Goal: Task Accomplishment & Management: Use online tool/utility

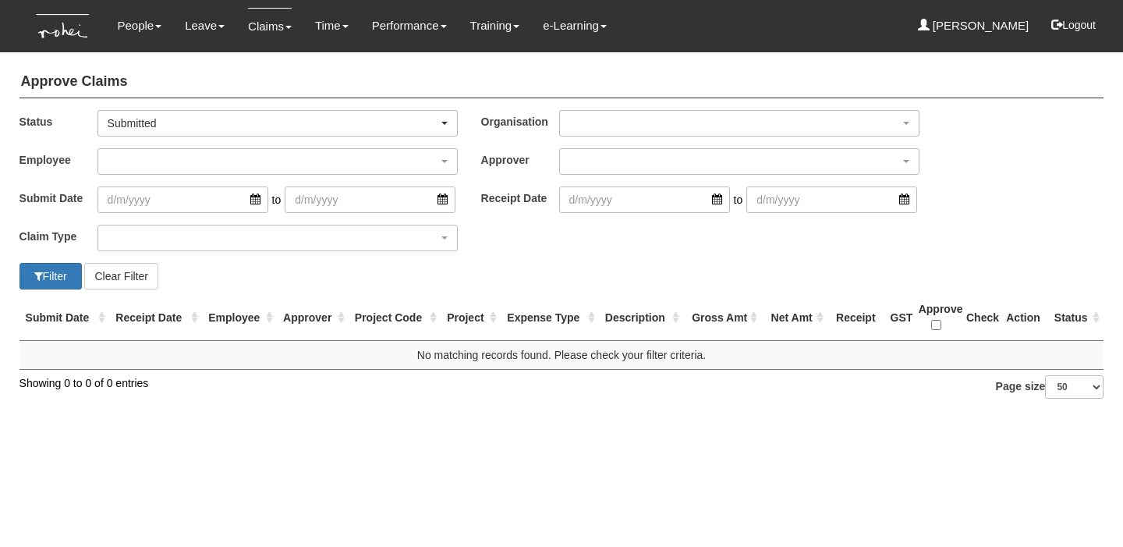
select select "50"
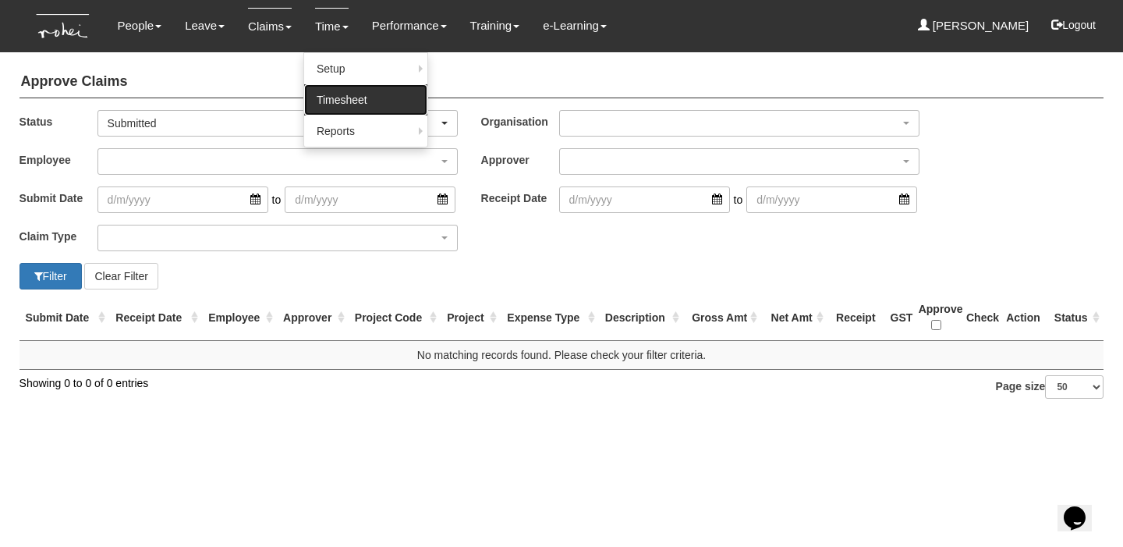
click at [335, 103] on link "Timesheet" at bounding box center [365, 99] width 123 height 31
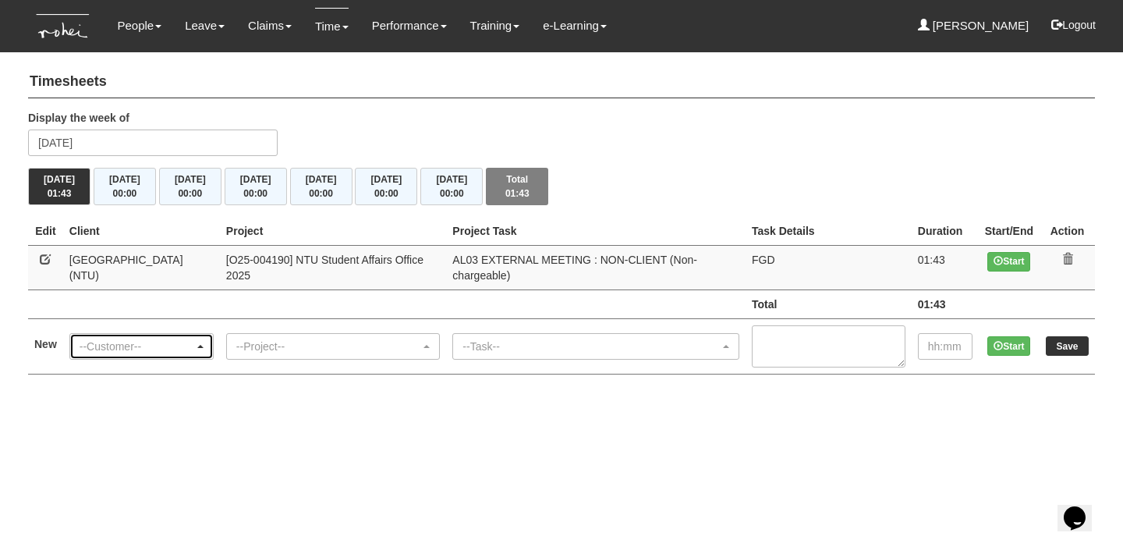
click at [122, 354] on div "--Customer--" at bounding box center [141, 346] width 143 height 25
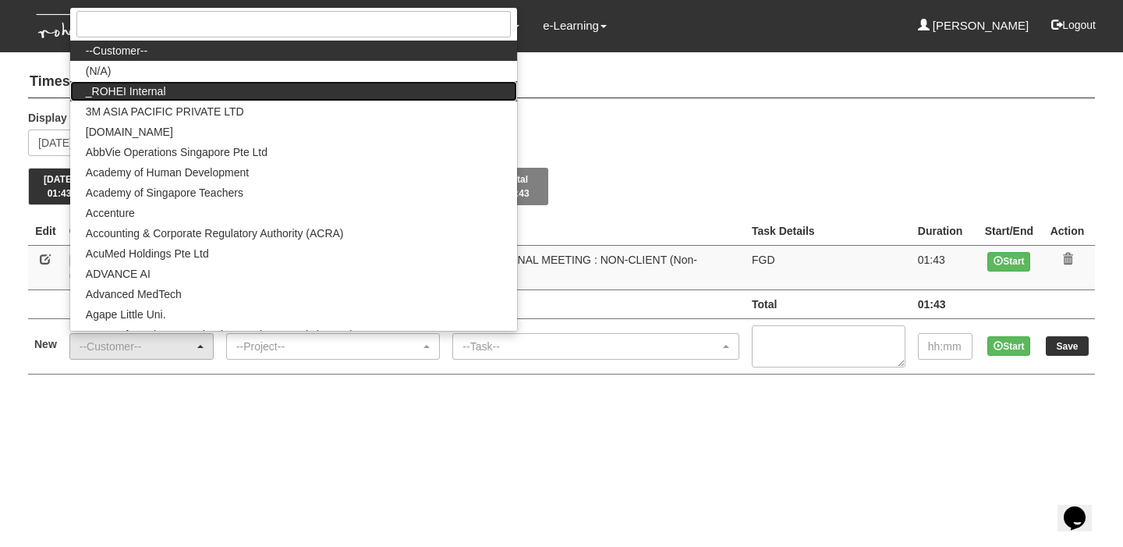
click at [136, 89] on span "_ROHEI Internal" at bounding box center [126, 91] width 80 height 16
select select "397"
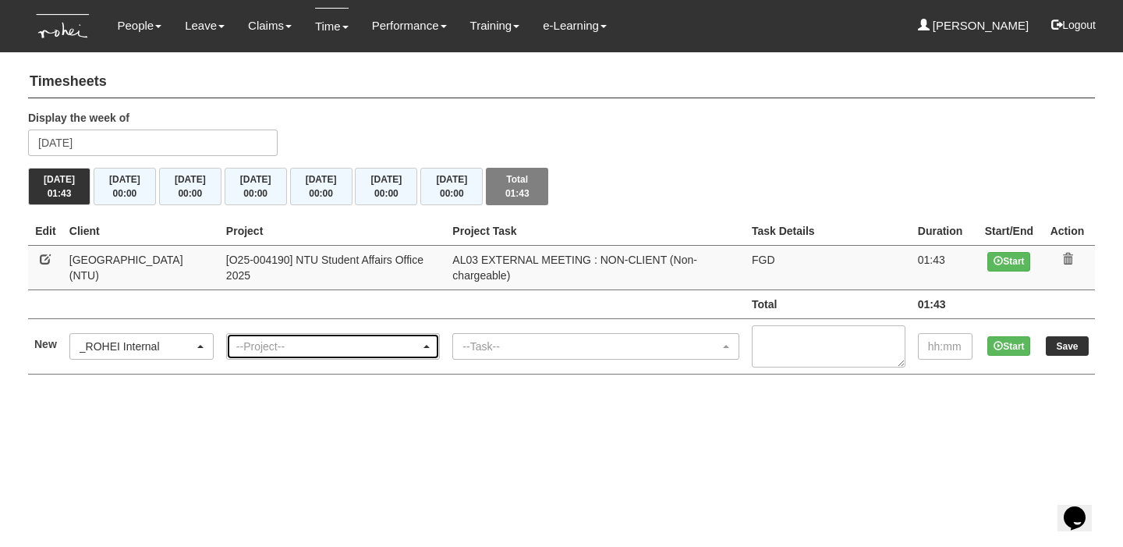
click at [334, 349] on div "--Project--" at bounding box center [328, 347] width 185 height 16
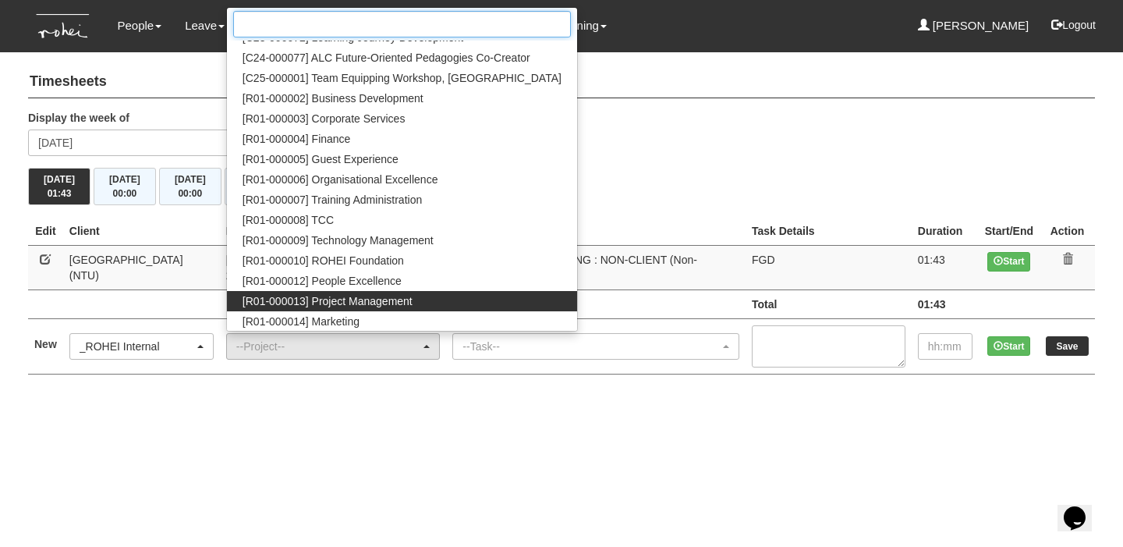
scroll to position [35, 0]
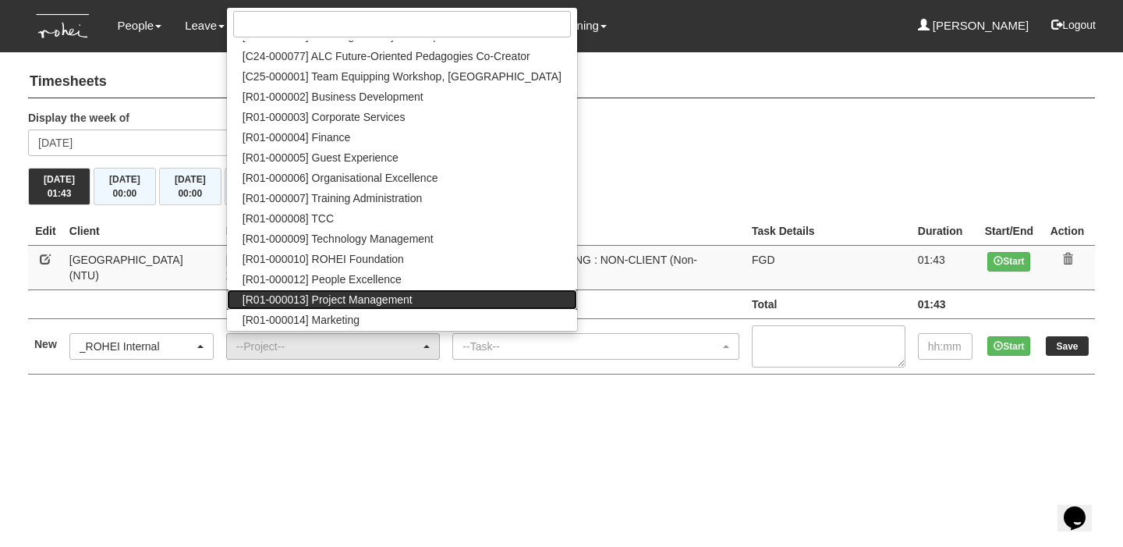
click at [413, 300] on span "[R01-000013] Project Management" at bounding box center [328, 300] width 170 height 16
select select "1495"
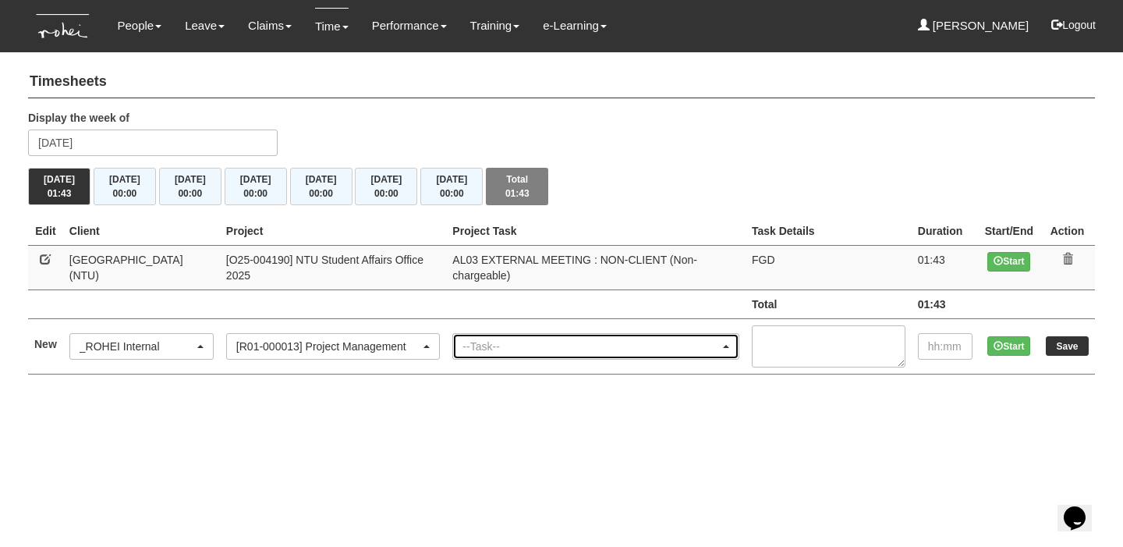
click at [544, 349] on div "--Task--" at bounding box center [591, 347] width 257 height 16
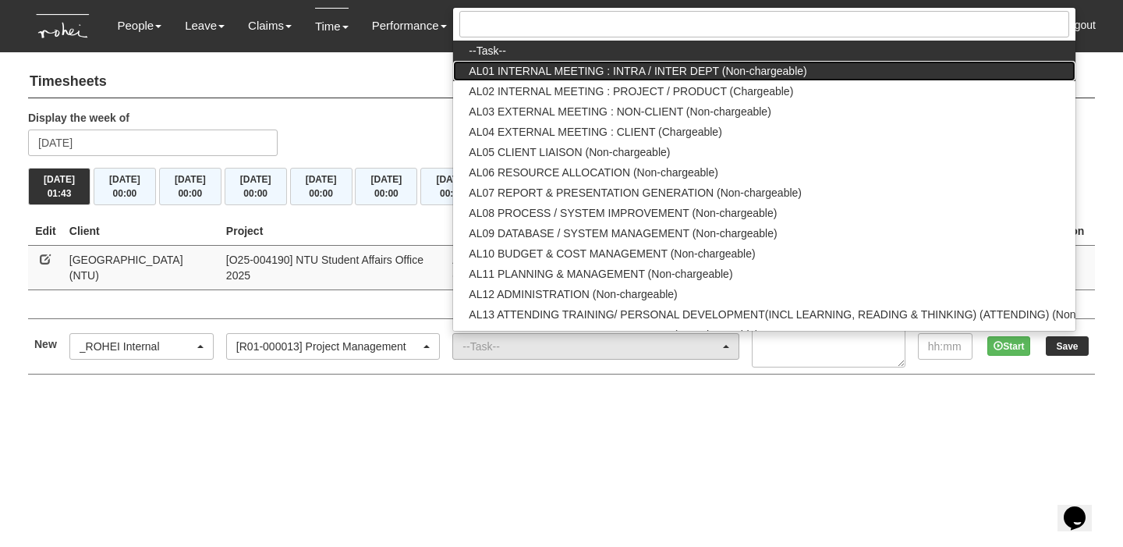
click at [560, 76] on link "AL01 INTERNAL MEETING : INTRA / INTER DEPT (Non-chargeable)" at bounding box center [764, 71] width 622 height 20
select select "40"
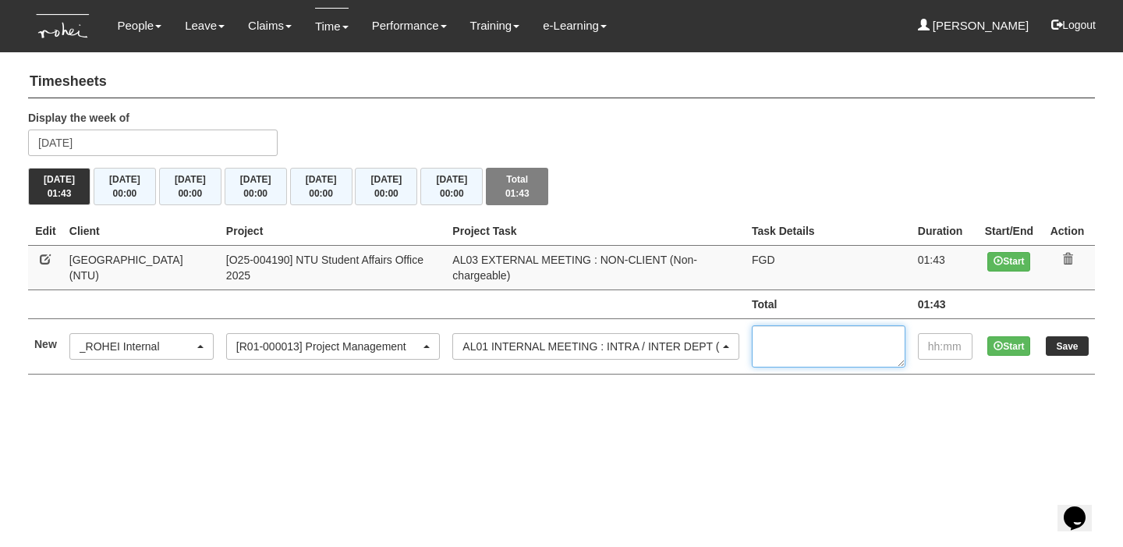
click at [814, 335] on textarea at bounding box center [829, 346] width 154 height 42
type textarea "Ops Huddle"
type input "01:00"
click at [1083, 352] on input "Save" at bounding box center [1067, 345] width 43 height 19
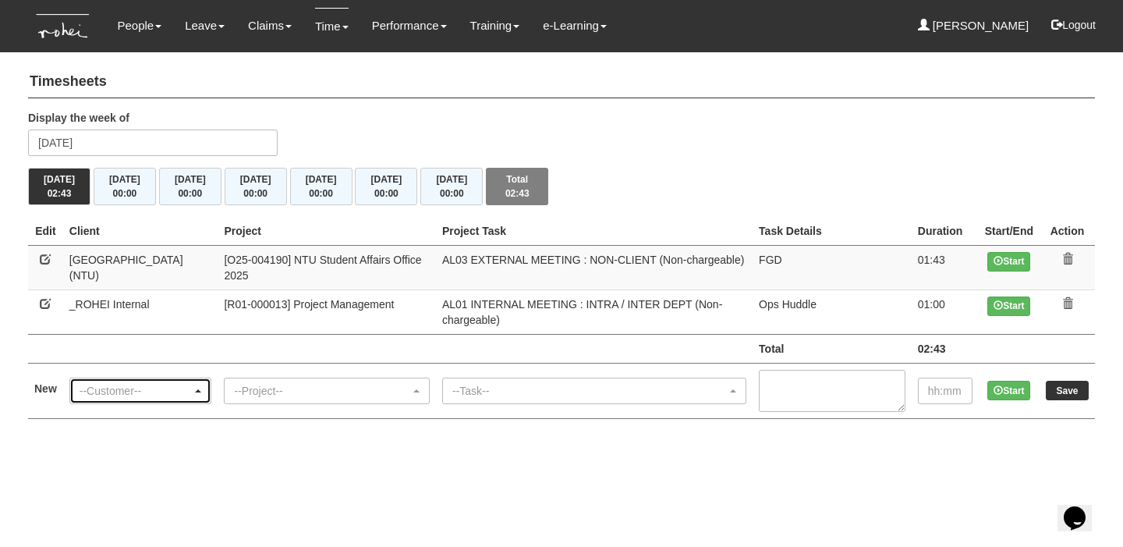
click at [191, 399] on div "--Customer--" at bounding box center [140, 390] width 141 height 25
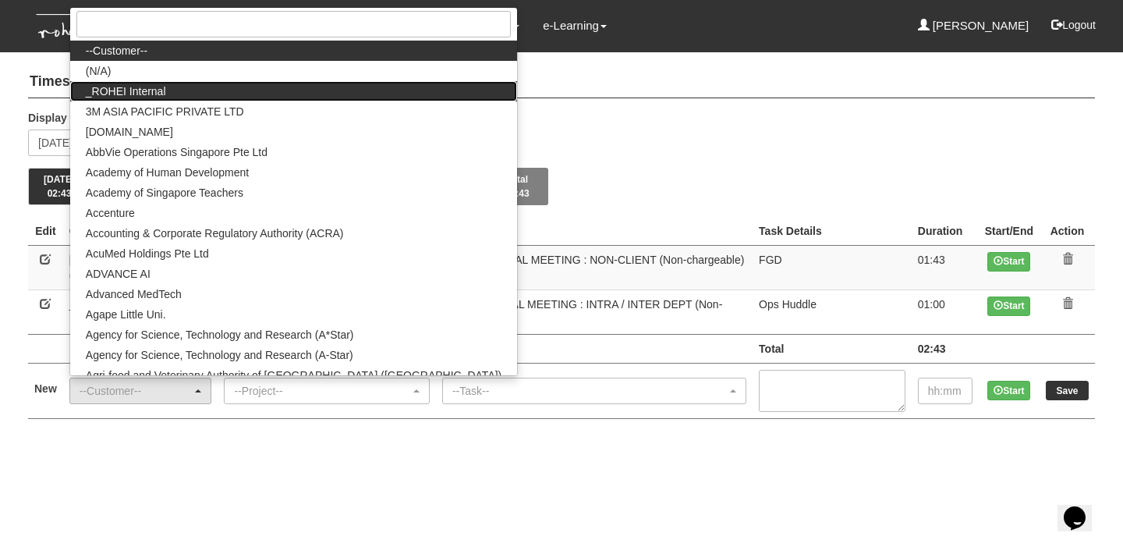
click at [265, 82] on link "_ROHEI Internal" at bounding box center [293, 91] width 447 height 20
select select "397"
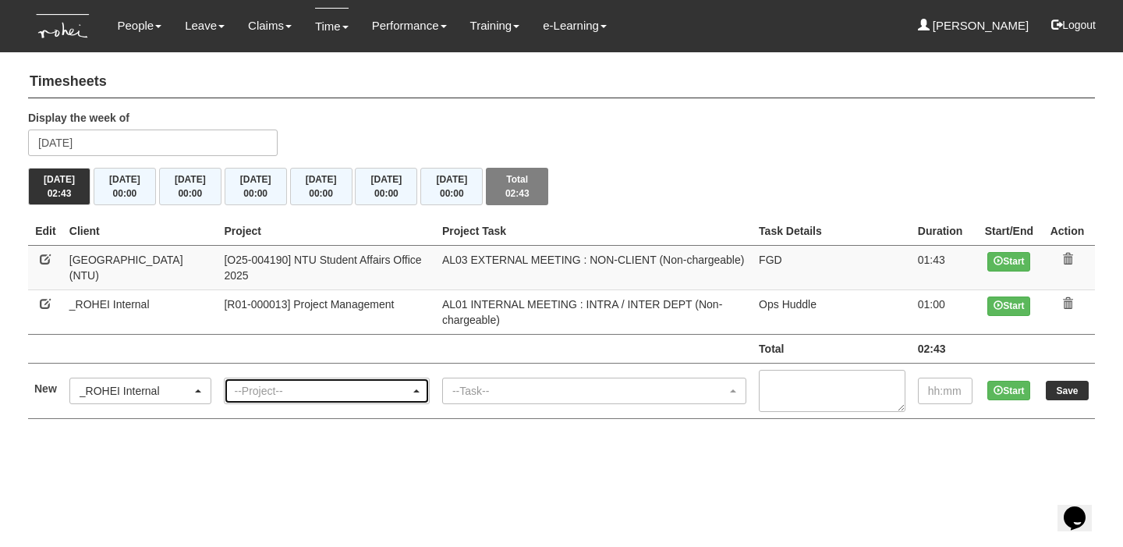
click at [306, 383] on div "--Project--" at bounding box center [321, 391] width 175 height 16
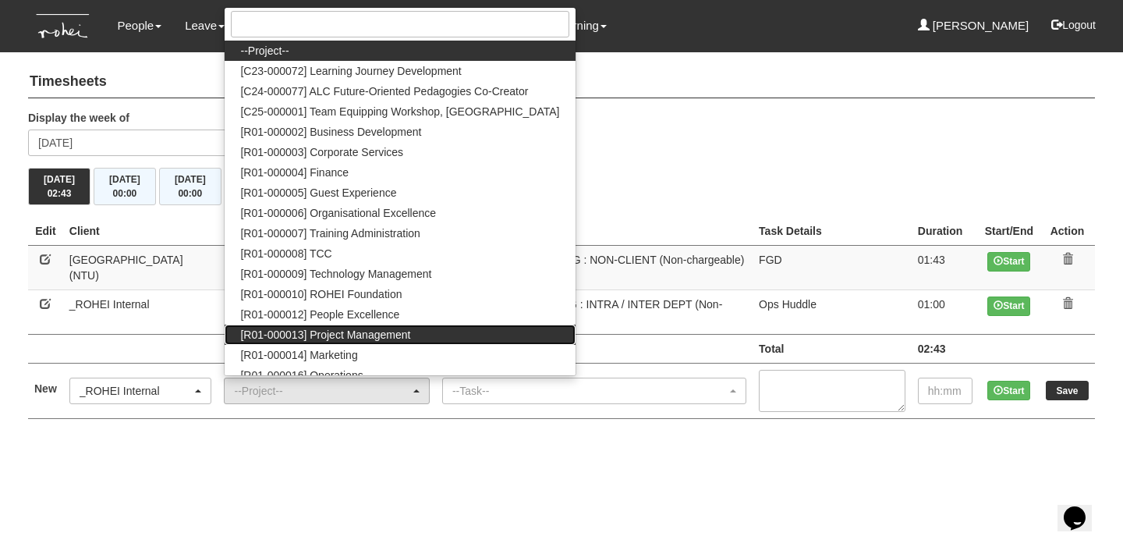
click at [388, 327] on span "[R01-000013] Project Management" at bounding box center [325, 335] width 170 height 16
select select "1495"
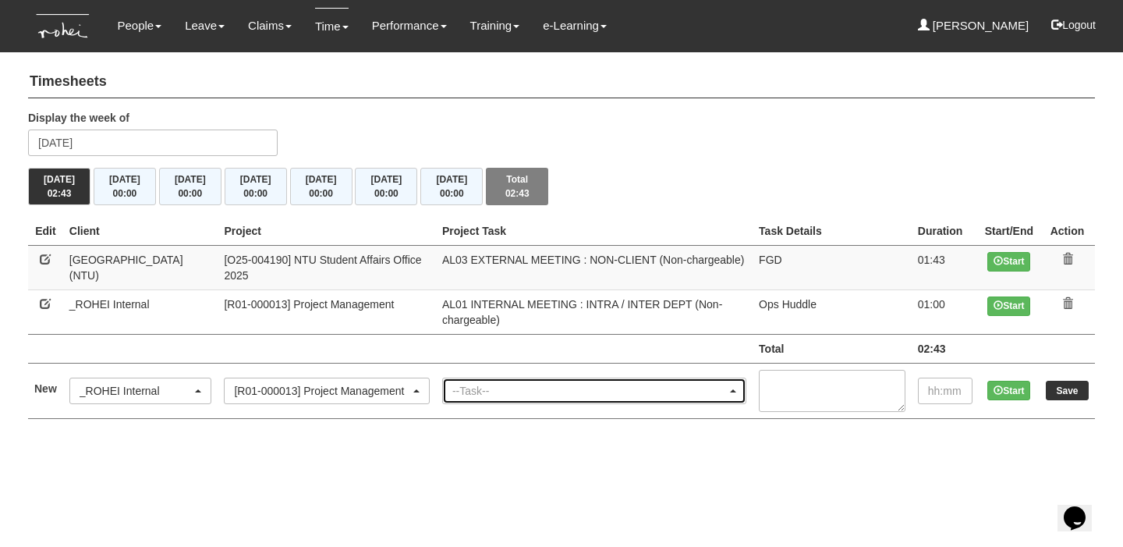
click at [516, 389] on div "--Task--" at bounding box center [589, 391] width 275 height 16
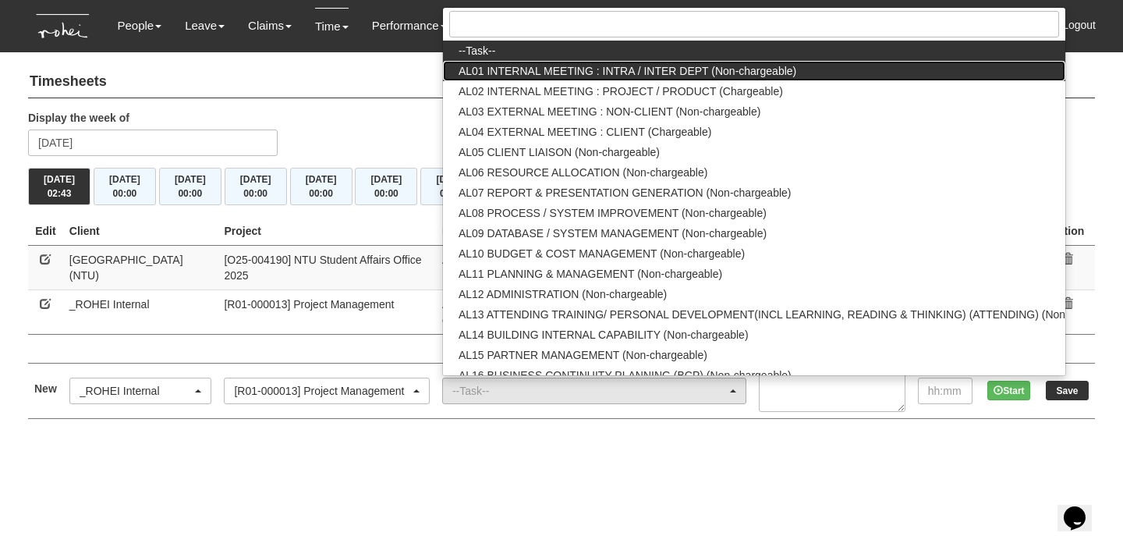
click at [615, 71] on span "AL01 INTERNAL MEETING : INTRA / INTER DEPT (Non-chargeable)" at bounding box center [628, 71] width 338 height 16
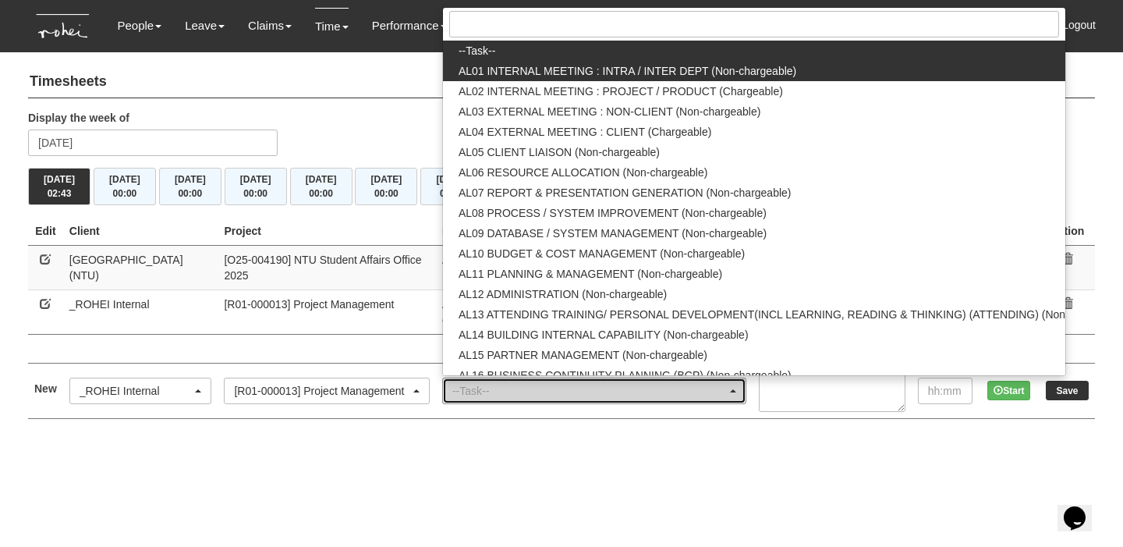
select select "40"
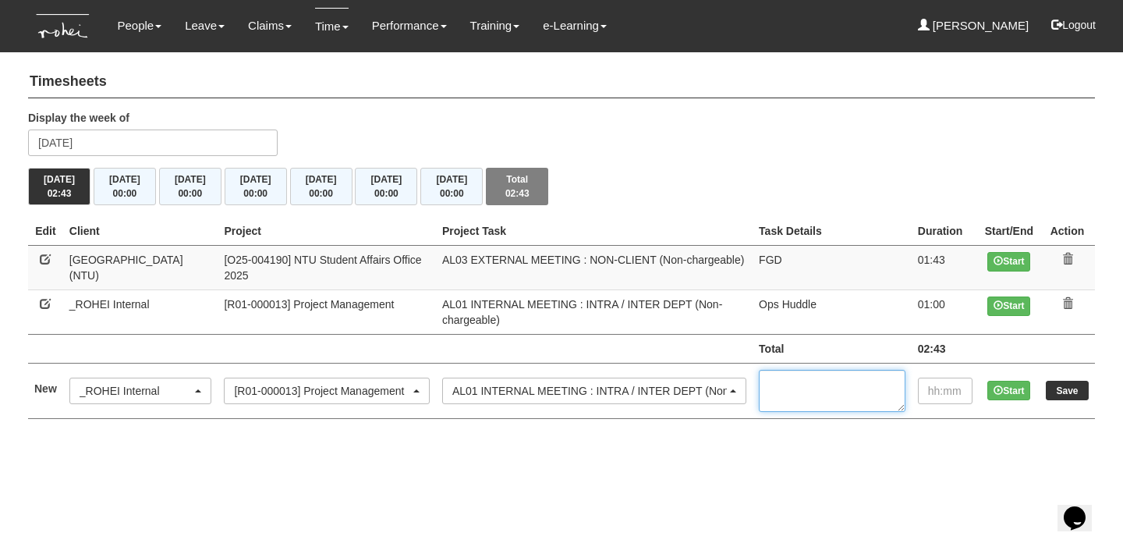
click at [799, 377] on textarea at bounding box center [832, 391] width 147 height 42
type textarea "RP Meeting"
type input "00:23"
click at [1058, 386] on input "Save" at bounding box center [1067, 390] width 43 height 19
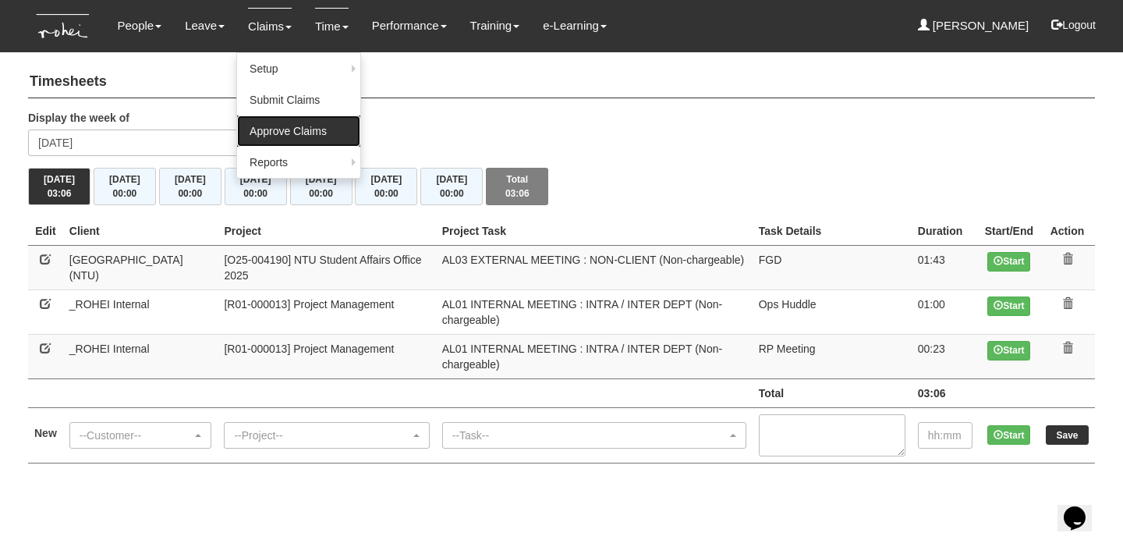
click at [277, 134] on link "Approve Claims" at bounding box center [298, 130] width 123 height 31
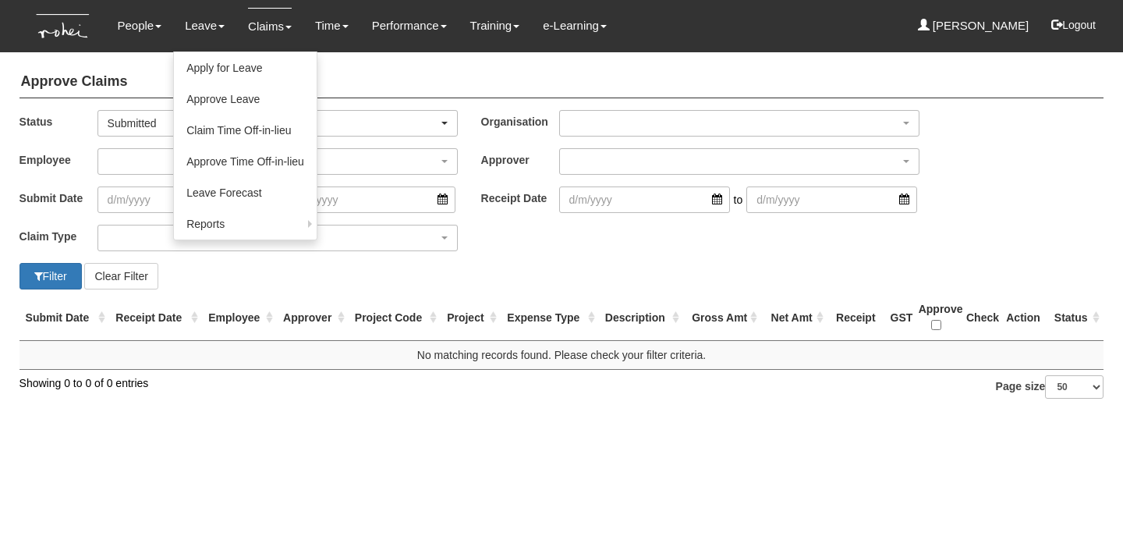
select select "50"
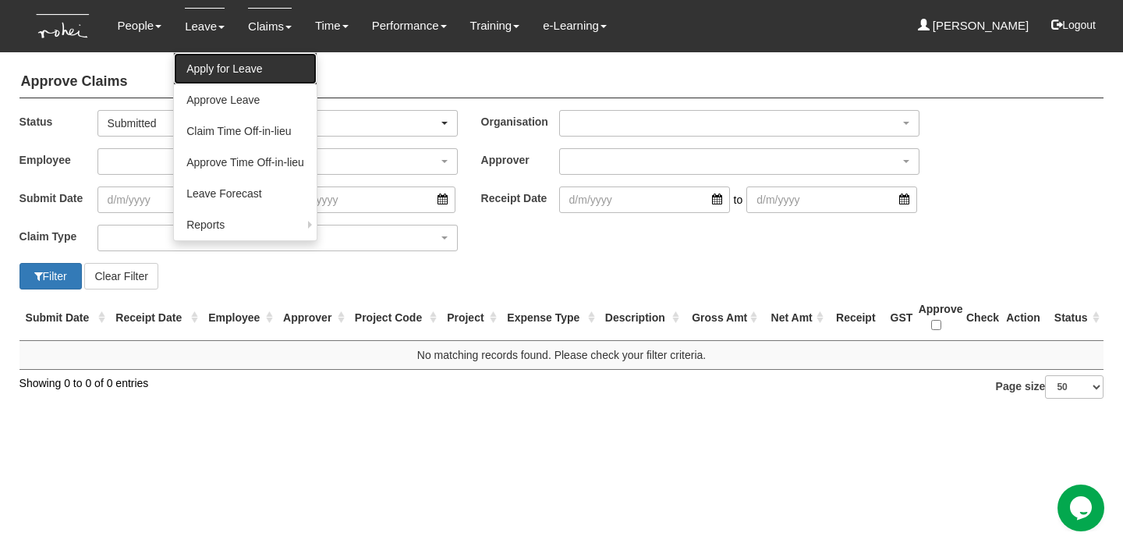
click at [214, 58] on link "Apply for Leave" at bounding box center [245, 68] width 143 height 31
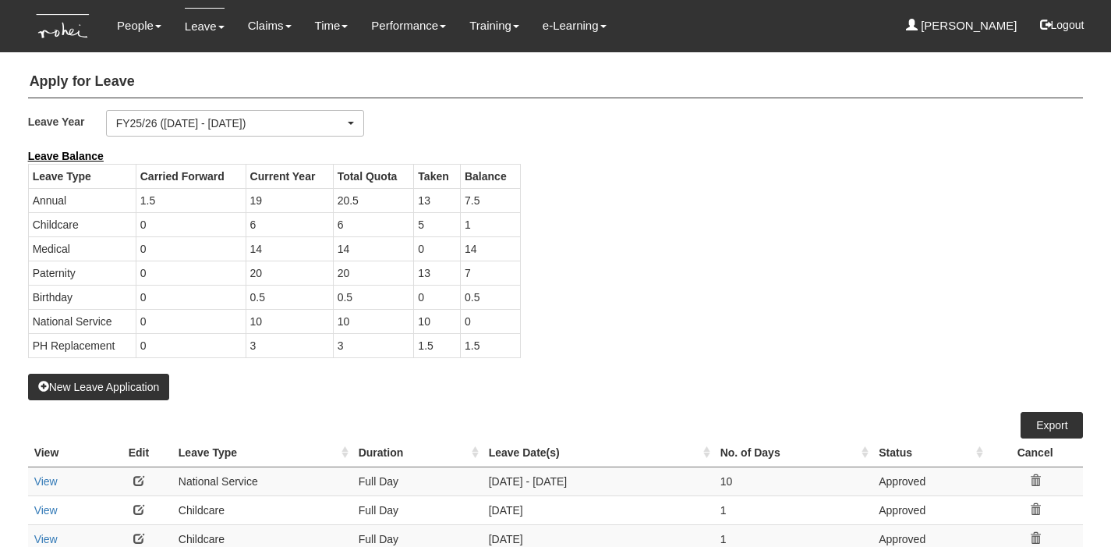
select select "50"
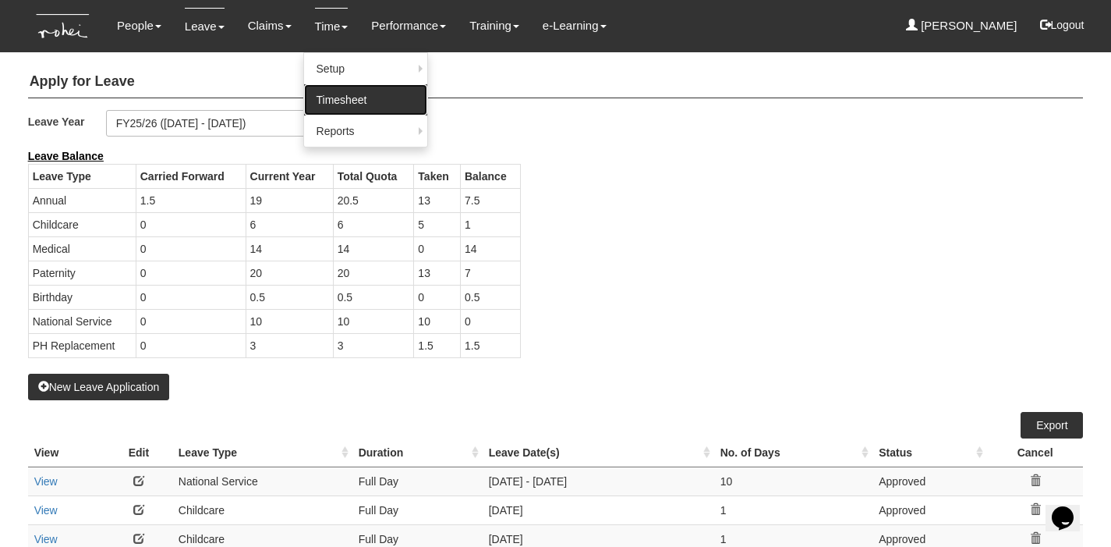
click at [338, 87] on link "Timesheet" at bounding box center [365, 99] width 123 height 31
